Goal: Navigation & Orientation: Find specific page/section

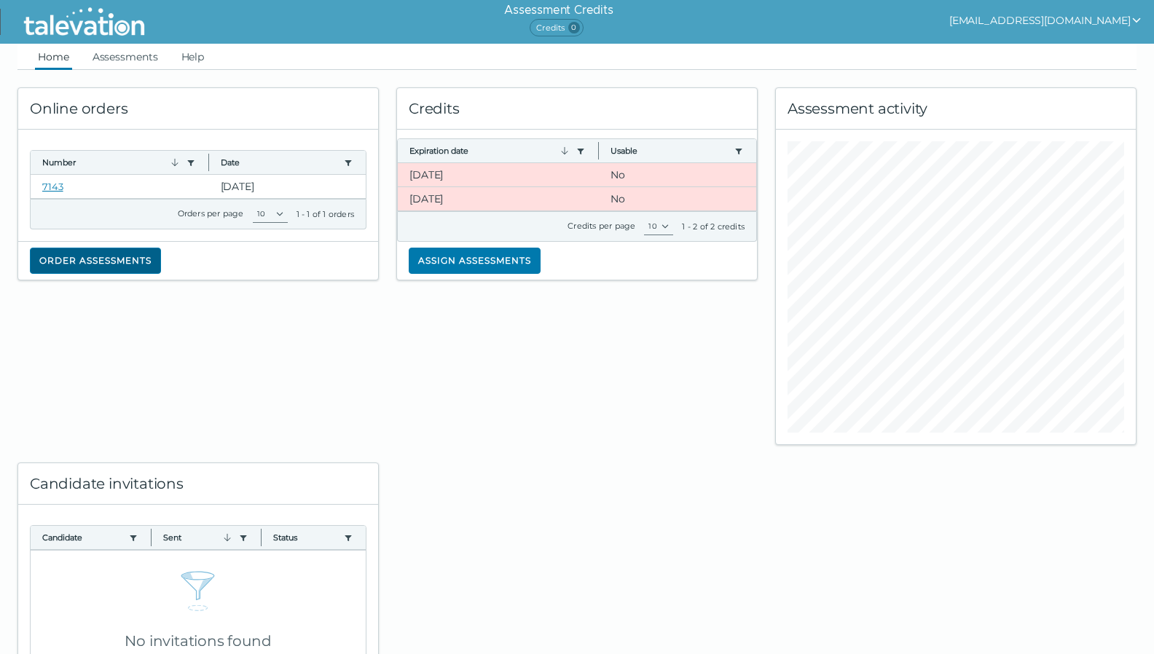
click at [98, 265] on button "Order assessments" at bounding box center [95, 261] width 131 height 26
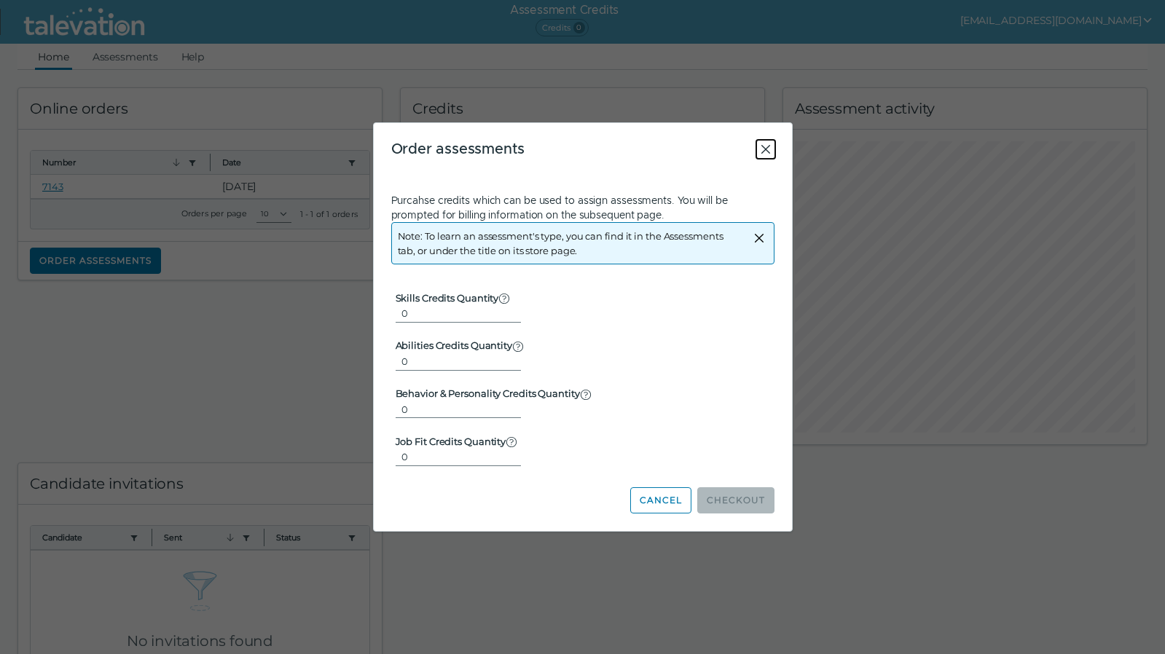
click at [763, 141] on icon "Close" at bounding box center [765, 149] width 17 height 17
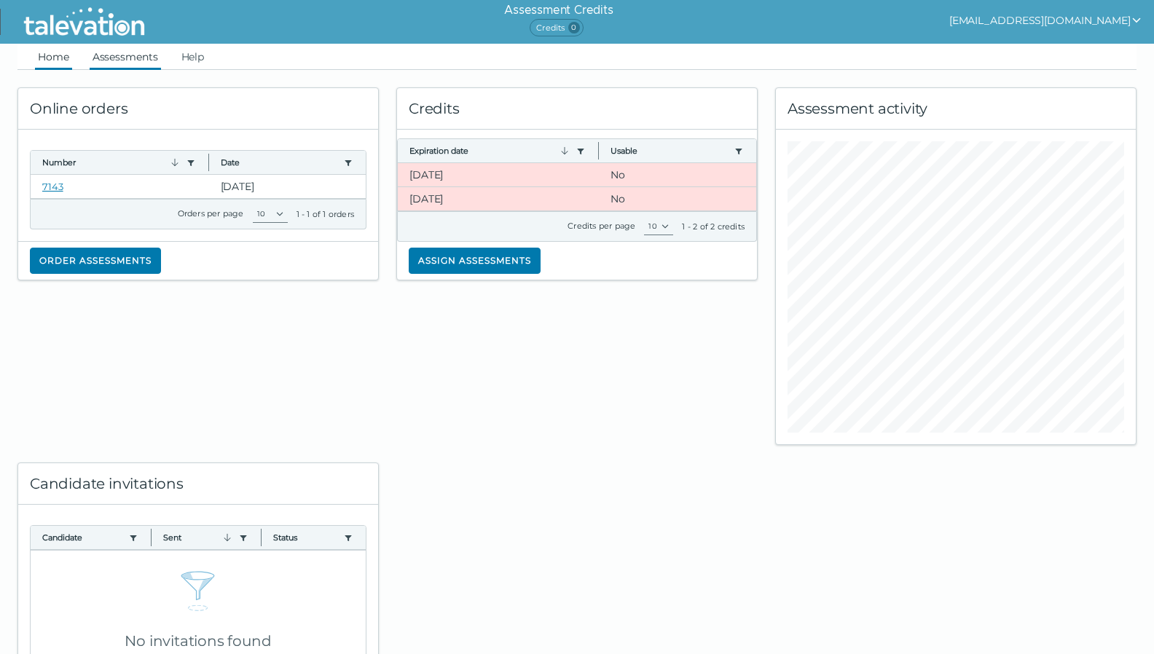
click at [115, 50] on link "Assessments" at bounding box center [125, 57] width 71 height 26
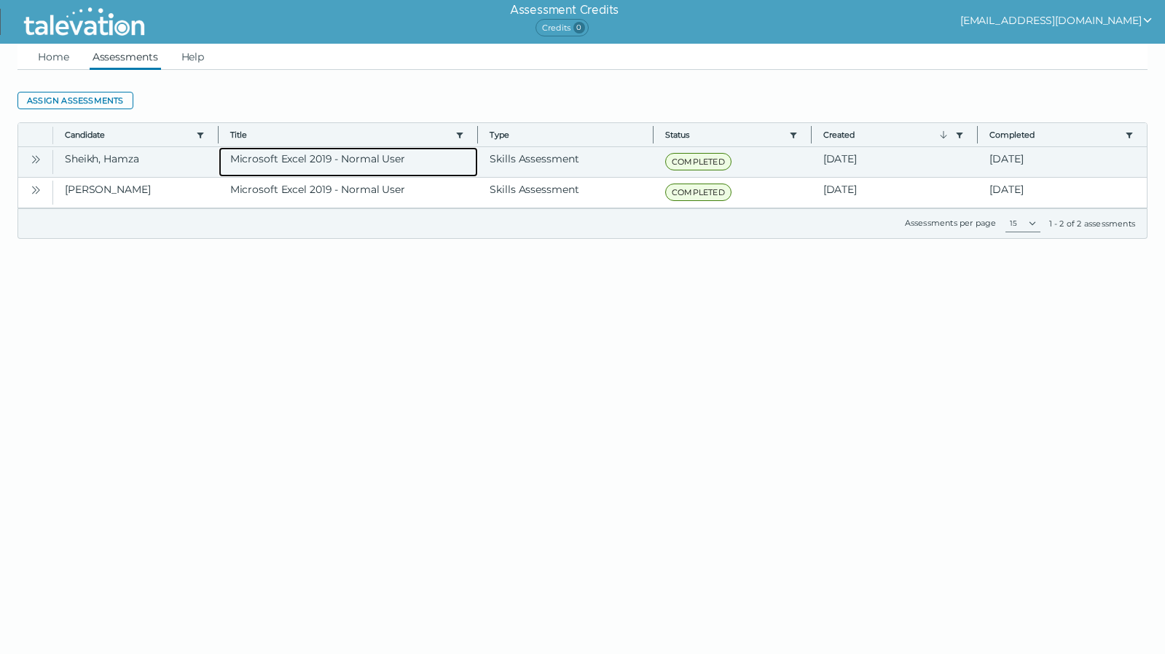
click at [324, 162] on clr-dg-cell "Microsoft Excel 2019 - Normal User" at bounding box center [349, 162] width 260 height 30
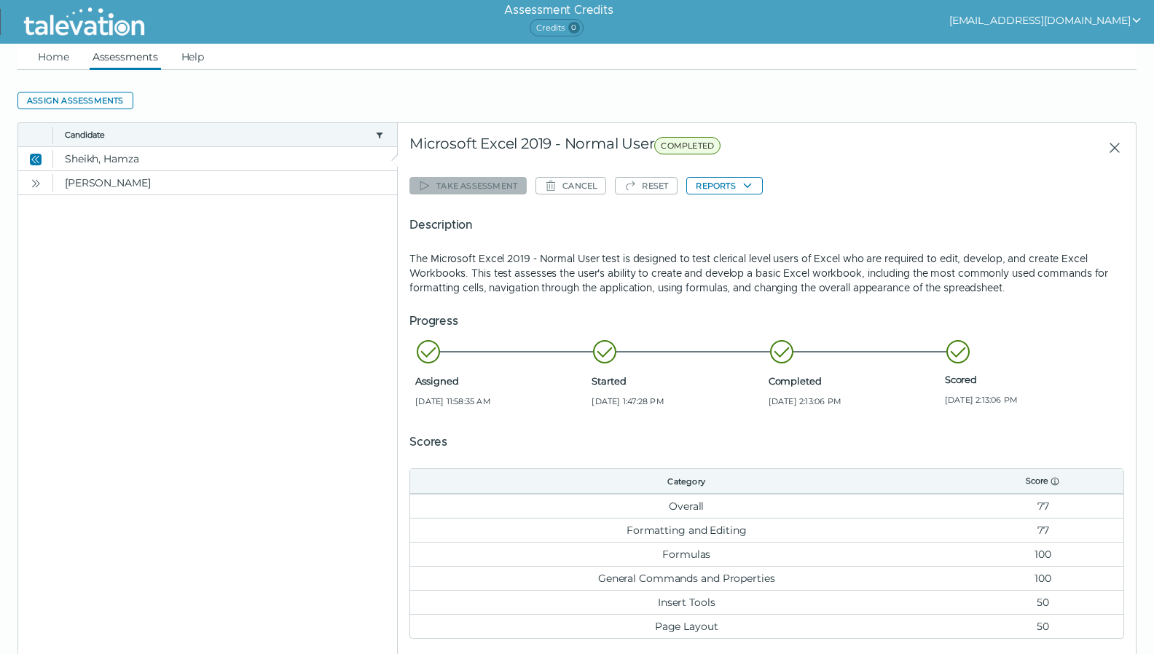
click at [122, 465] on clr-dg-placeholder at bounding box center [208, 434] width 380 height 479
click at [65, 51] on link "Home" at bounding box center [53, 57] width 37 height 26
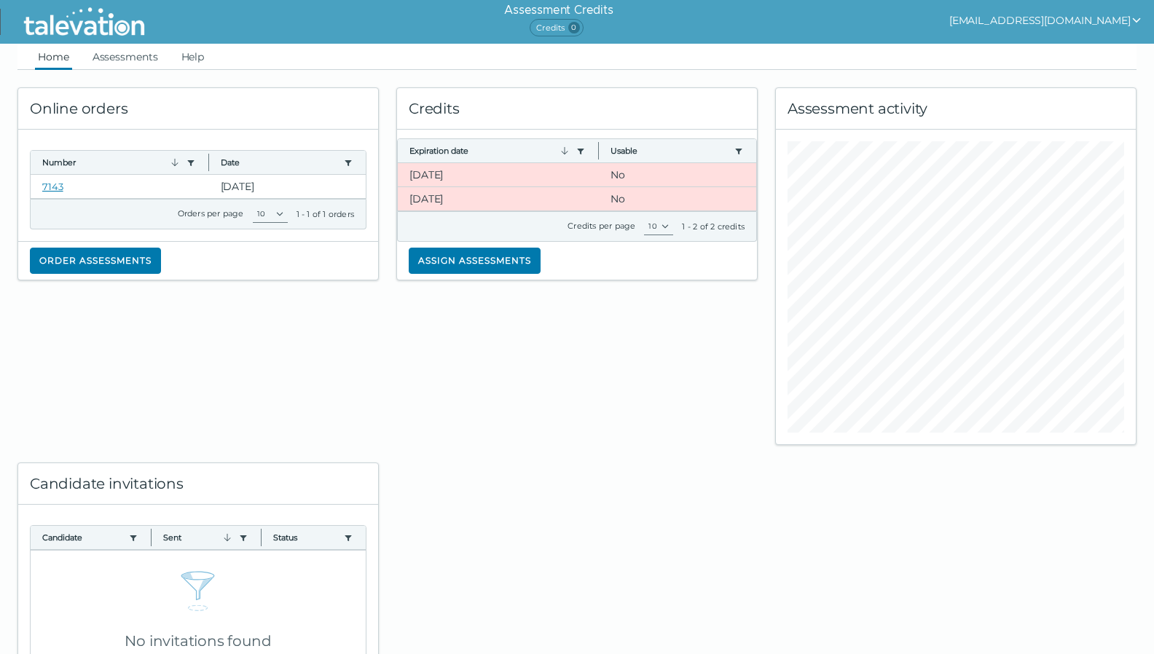
click at [84, 26] on img at bounding box center [83, 22] width 133 height 36
click at [1091, 20] on button "[EMAIL_ADDRESS][DOMAIN_NAME]" at bounding box center [1045, 20] width 193 height 17
click at [1096, 48] on div "Sign out" at bounding box center [1082, 48] width 86 height 17
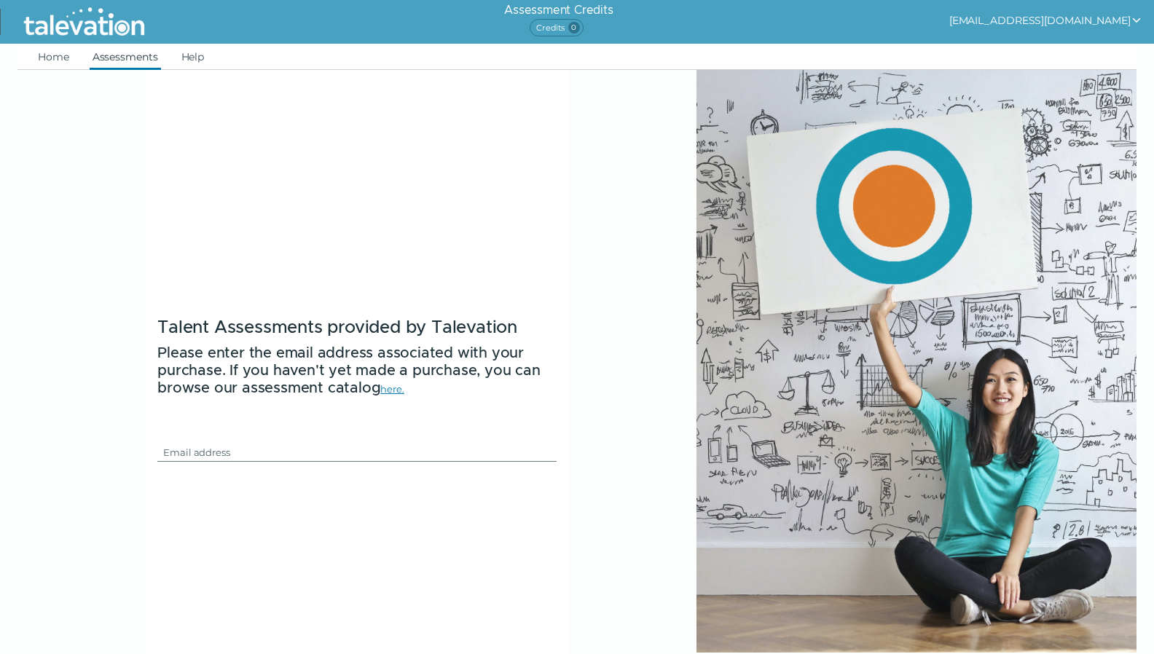
click at [130, 51] on link "Assessments" at bounding box center [125, 57] width 71 height 26
